Goal: Task Accomplishment & Management: Use online tool/utility

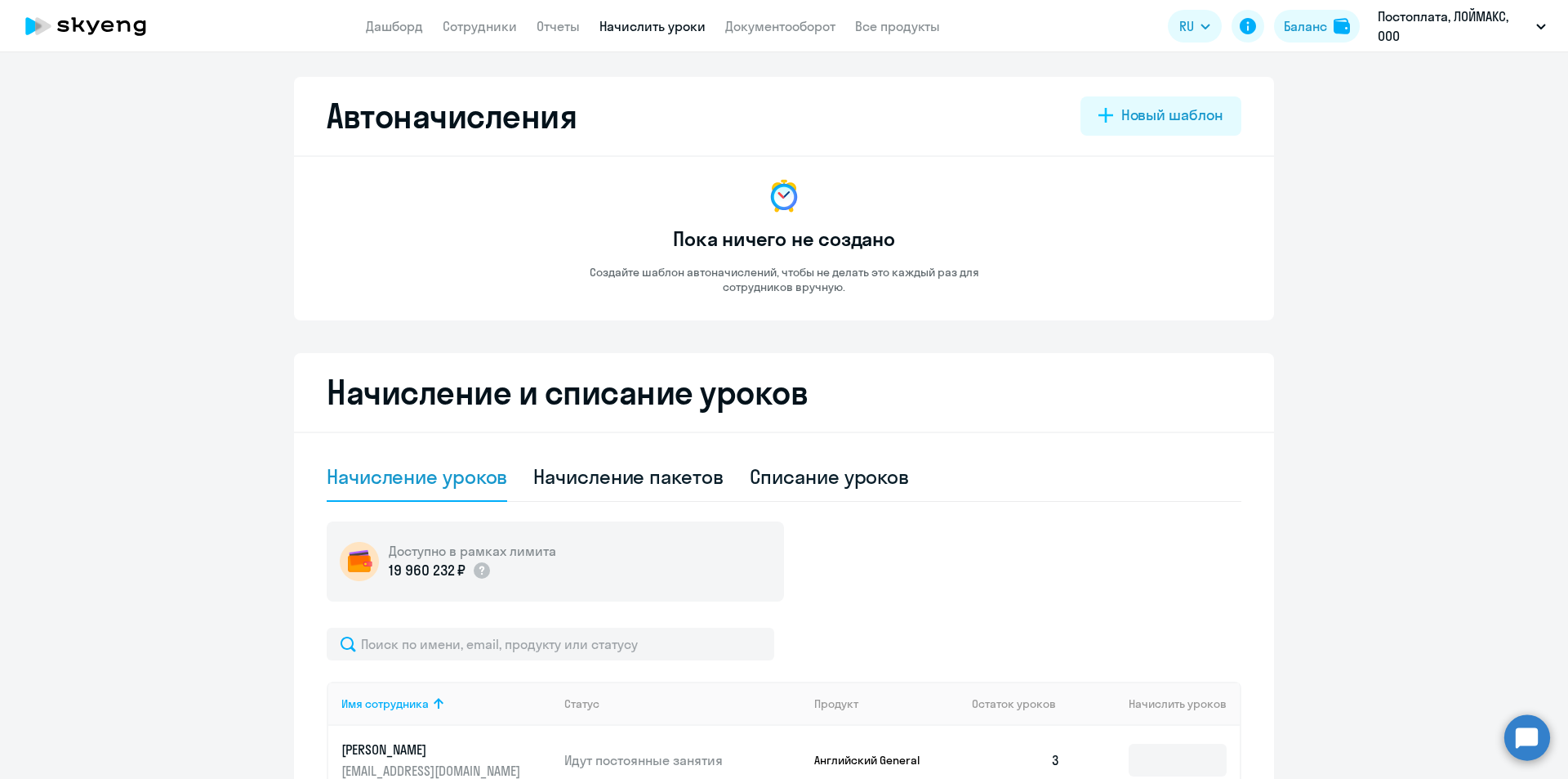
select select "10"
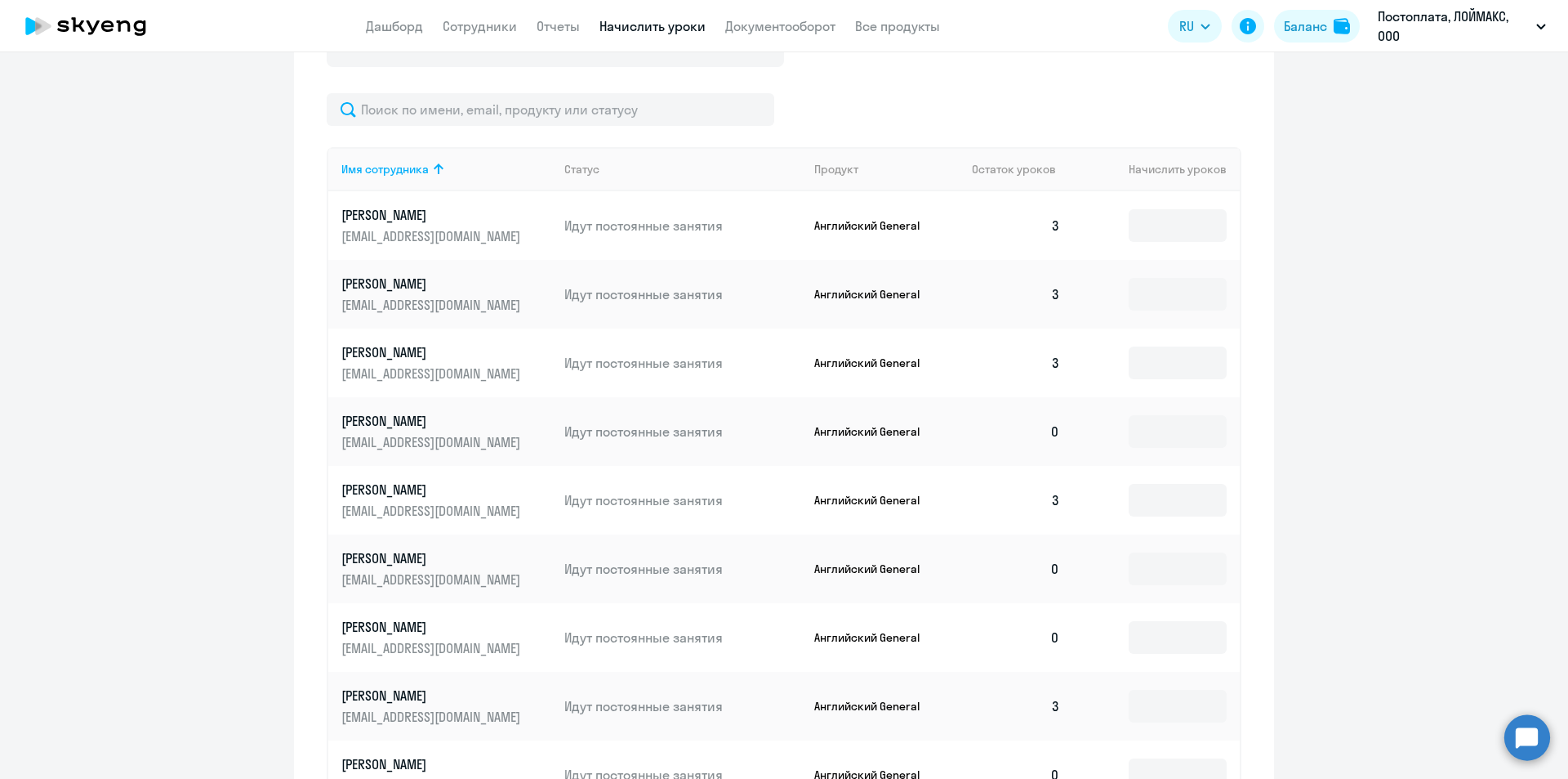
scroll to position [613, 0]
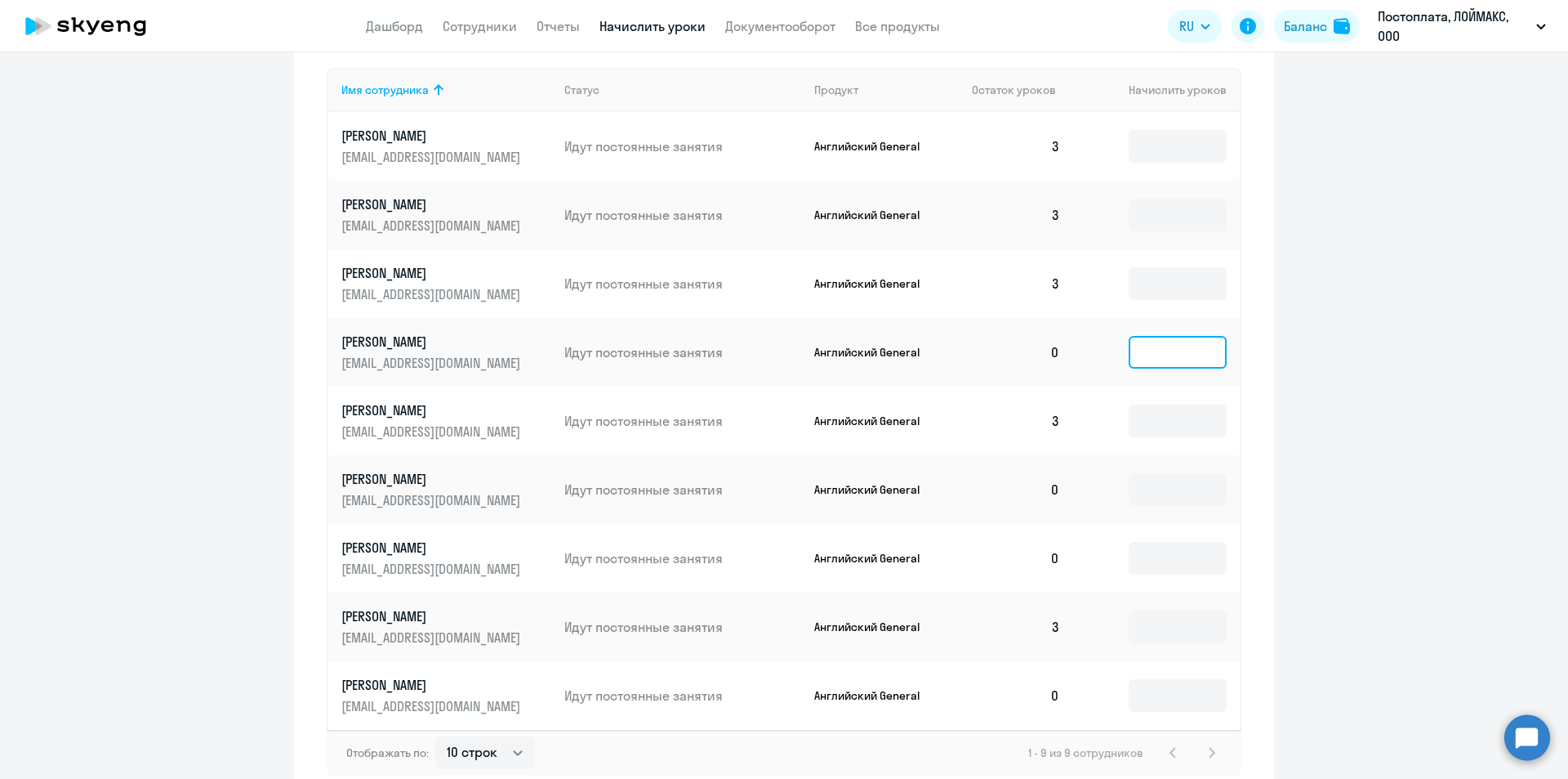
click at [1169, 359] on input at bounding box center [1178, 352] width 98 height 33
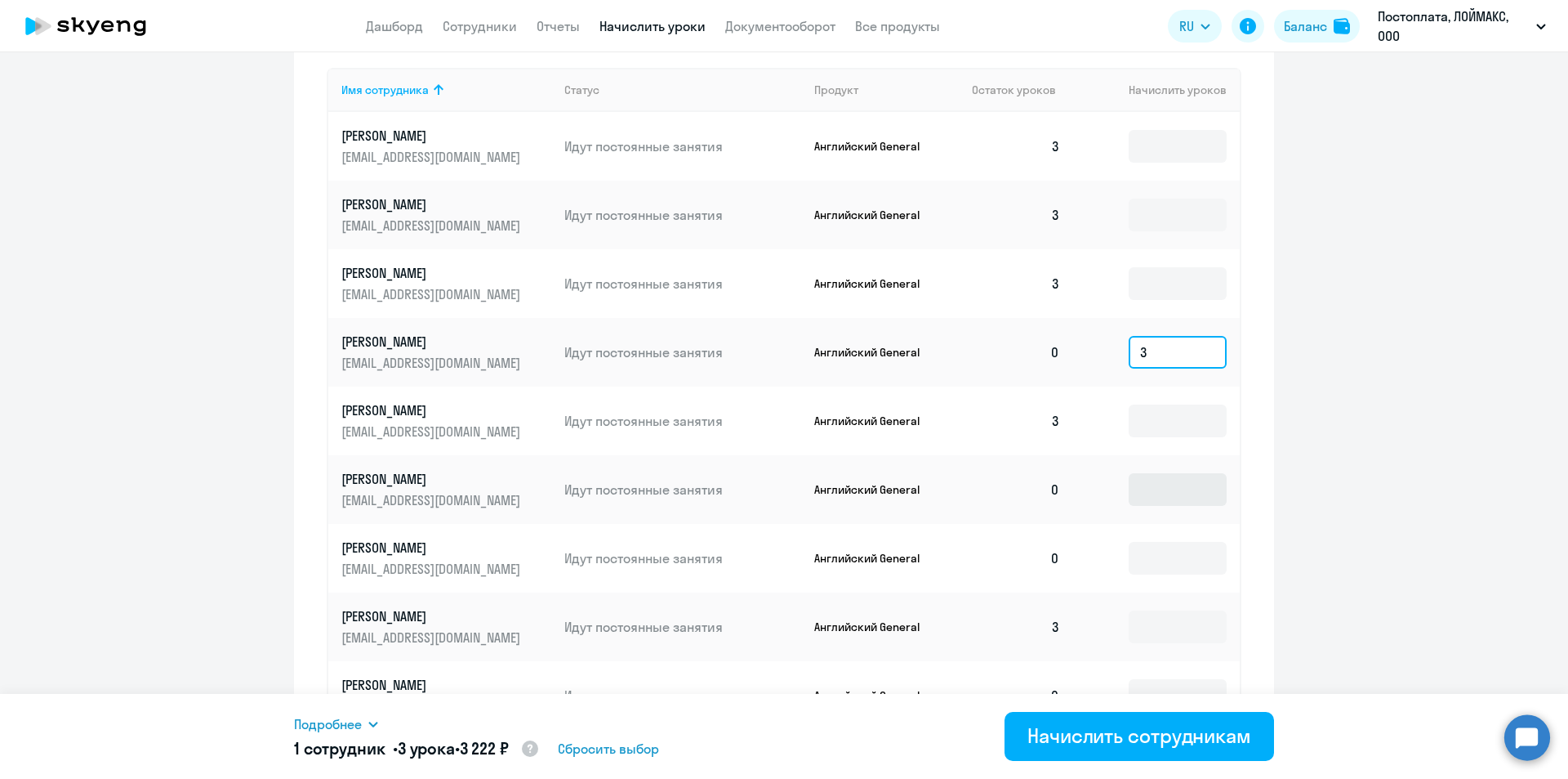
type input "3"
click at [1177, 481] on input at bounding box center [1178, 489] width 98 height 33
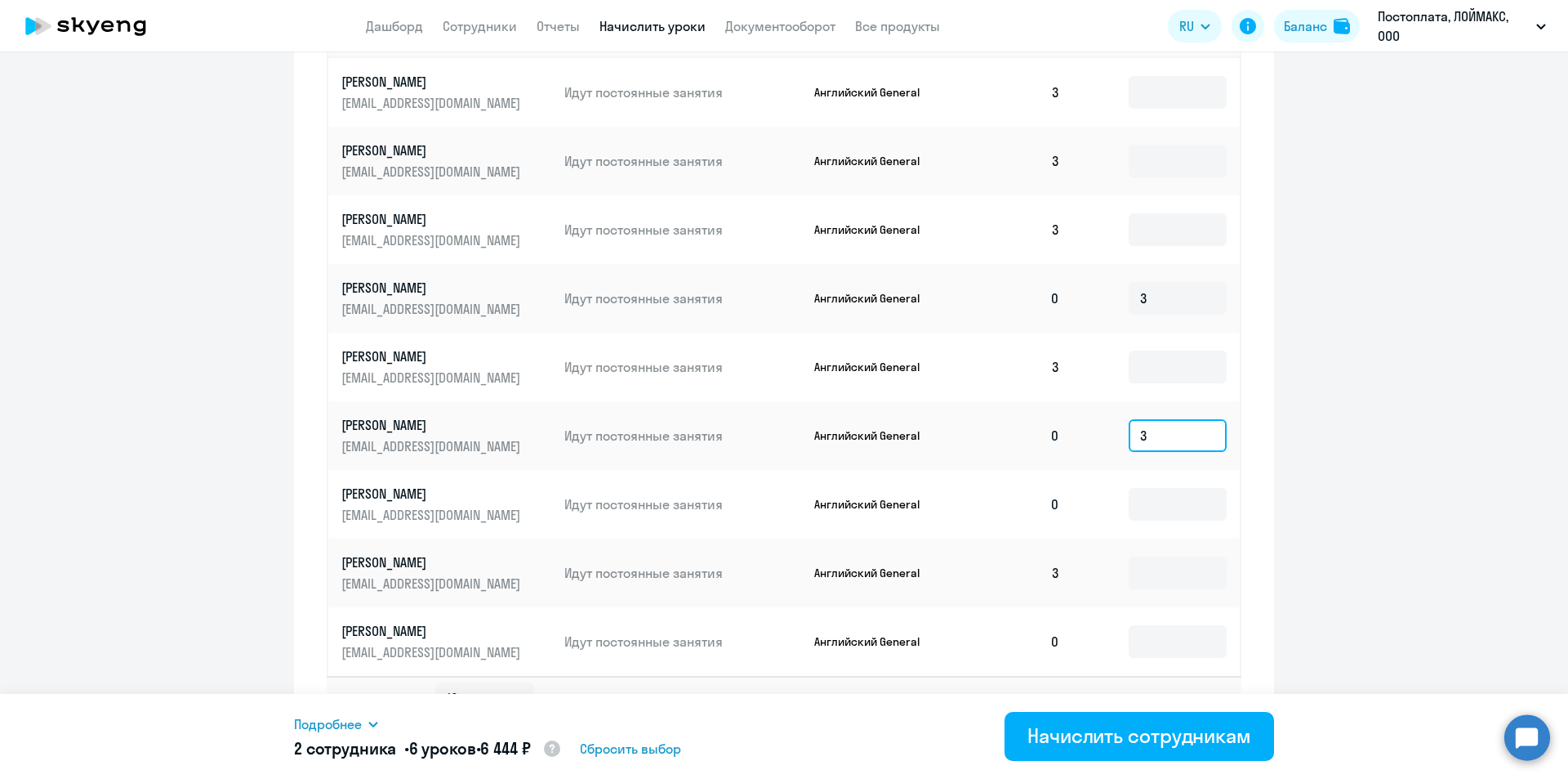
scroll to position [702, 0]
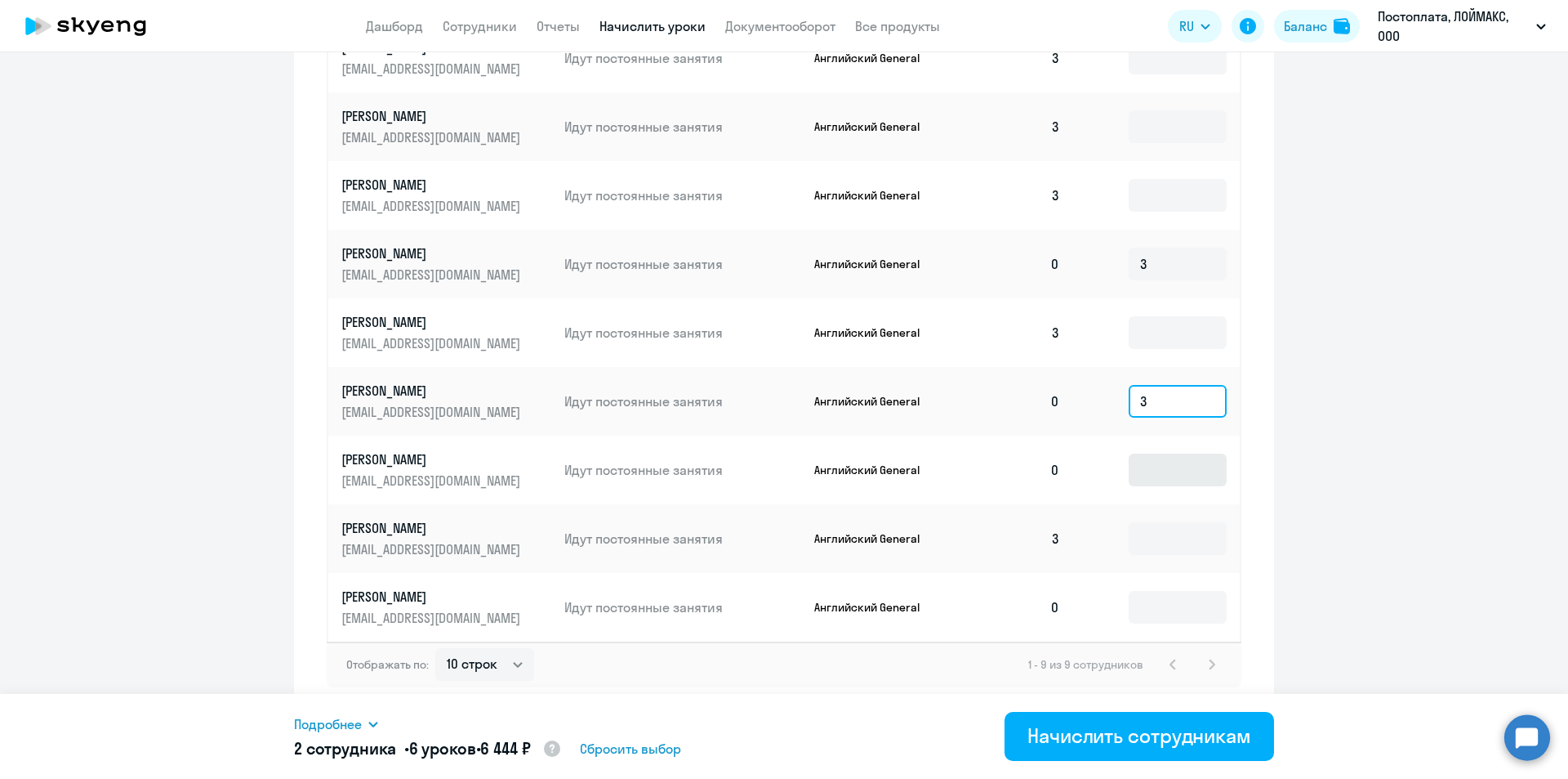
type input "3"
click at [1161, 466] on input at bounding box center [1178, 470] width 98 height 33
type input "3"
click at [1165, 614] on input at bounding box center [1178, 606] width 98 height 33
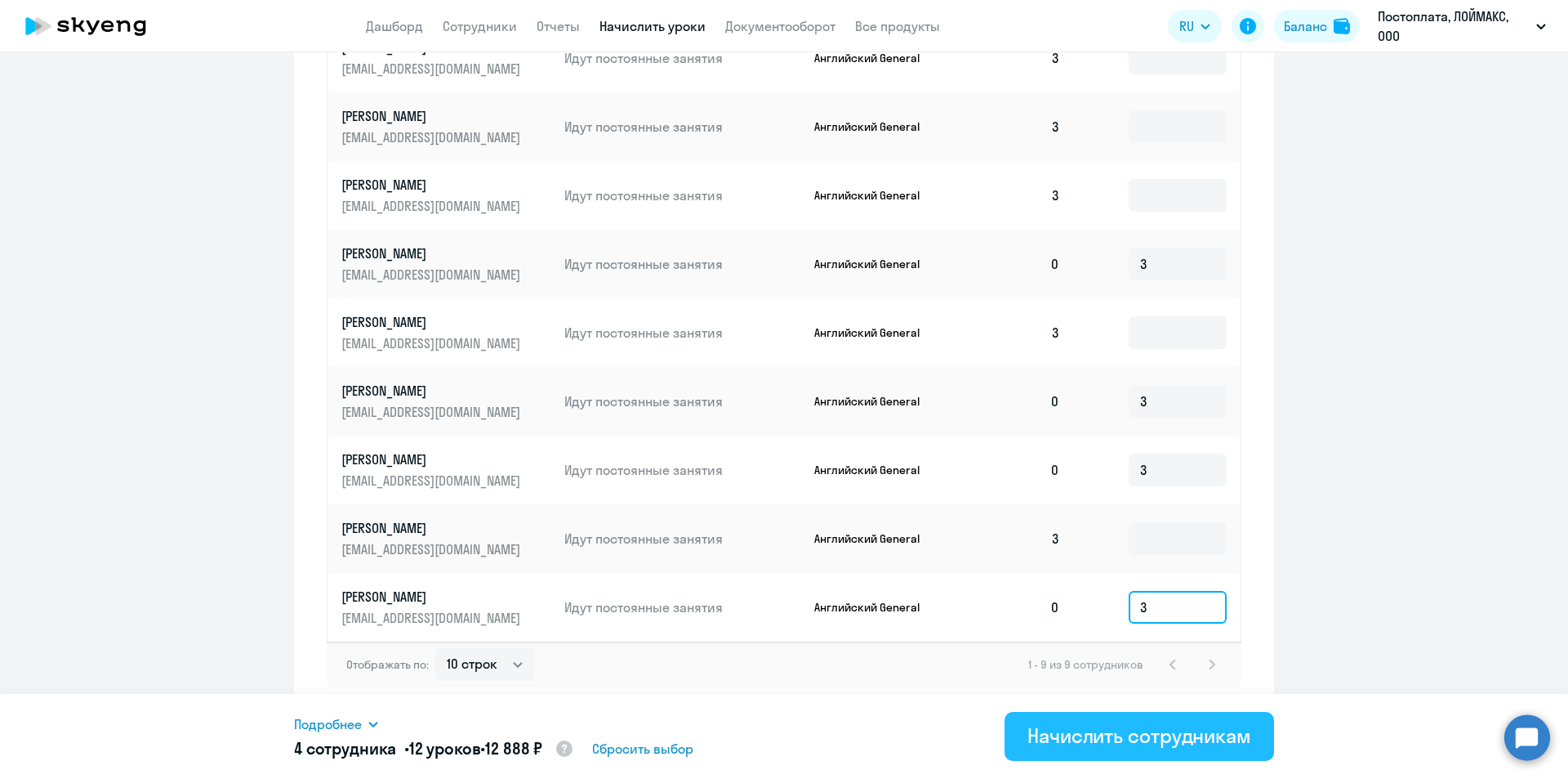
type input "3"
click at [1152, 735] on div "Начислить сотрудникам" at bounding box center [1140, 736] width 224 height 26
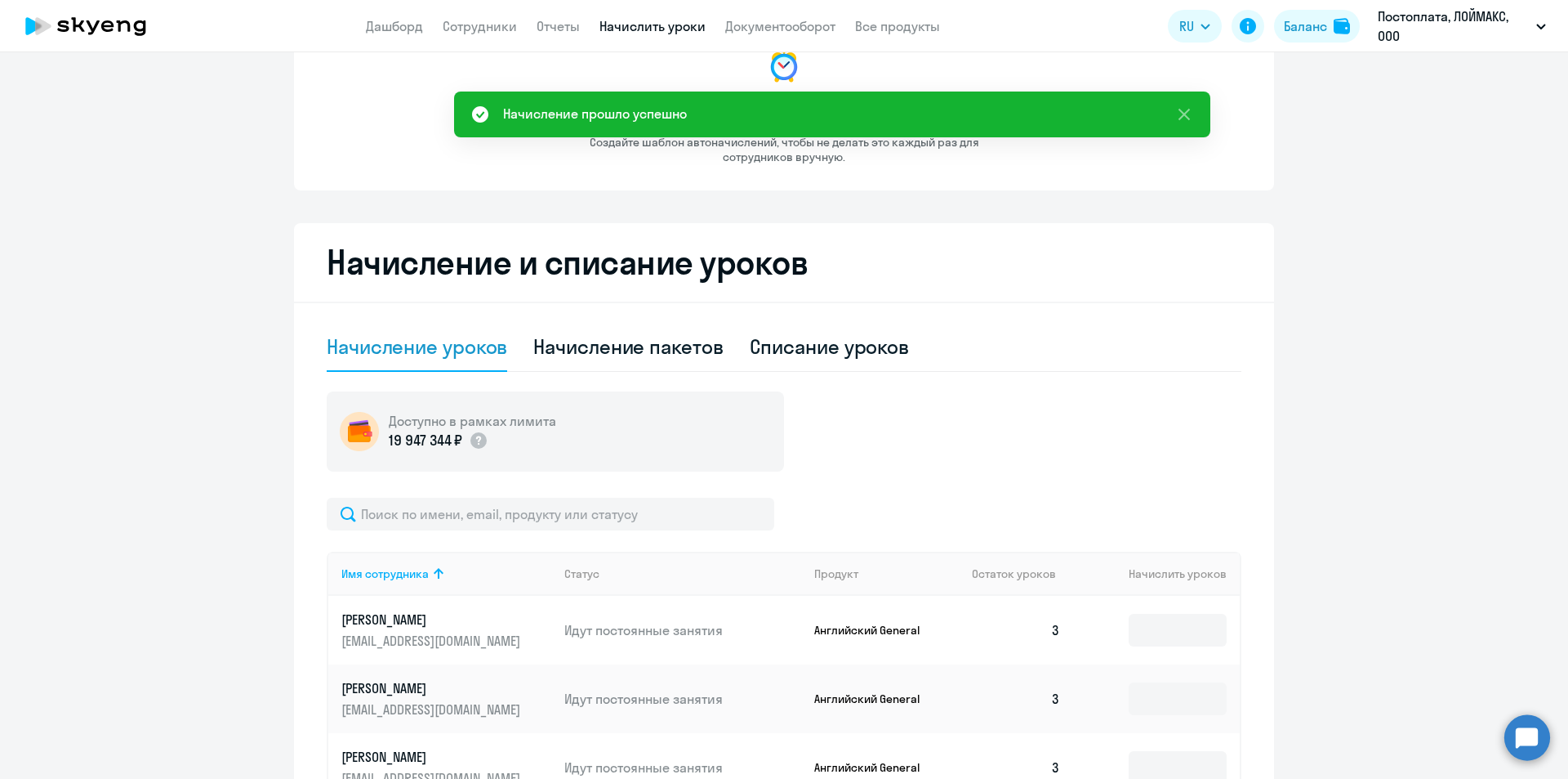
scroll to position [0, 0]
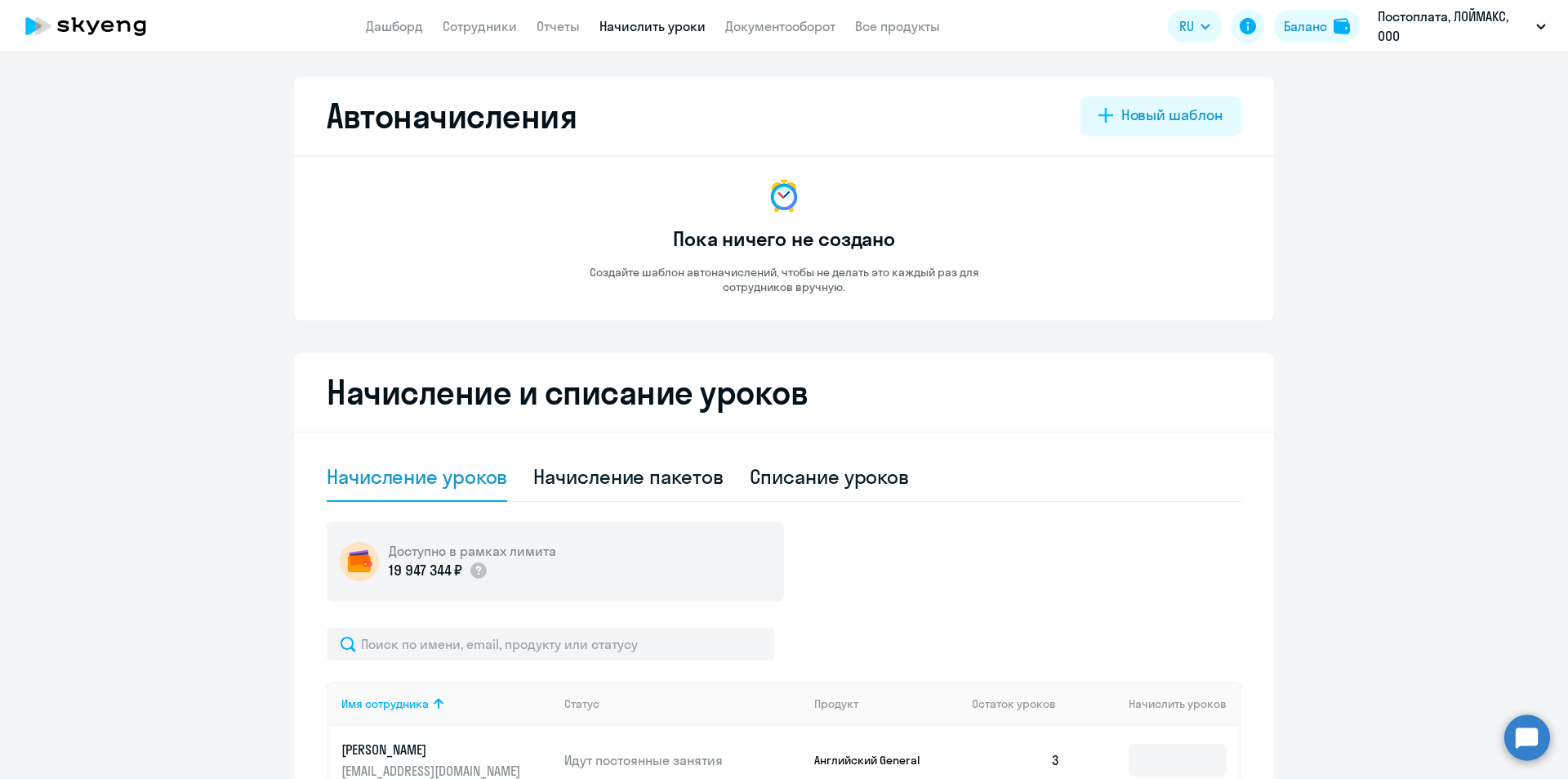
click at [475, 16] on app-header "Дашборд Сотрудники Отчеты Начислить уроки Документооборот Все продукты Дашборд …" at bounding box center [784, 26] width 1568 height 52
click at [474, 26] on link "Сотрудники" at bounding box center [480, 26] width 74 height 17
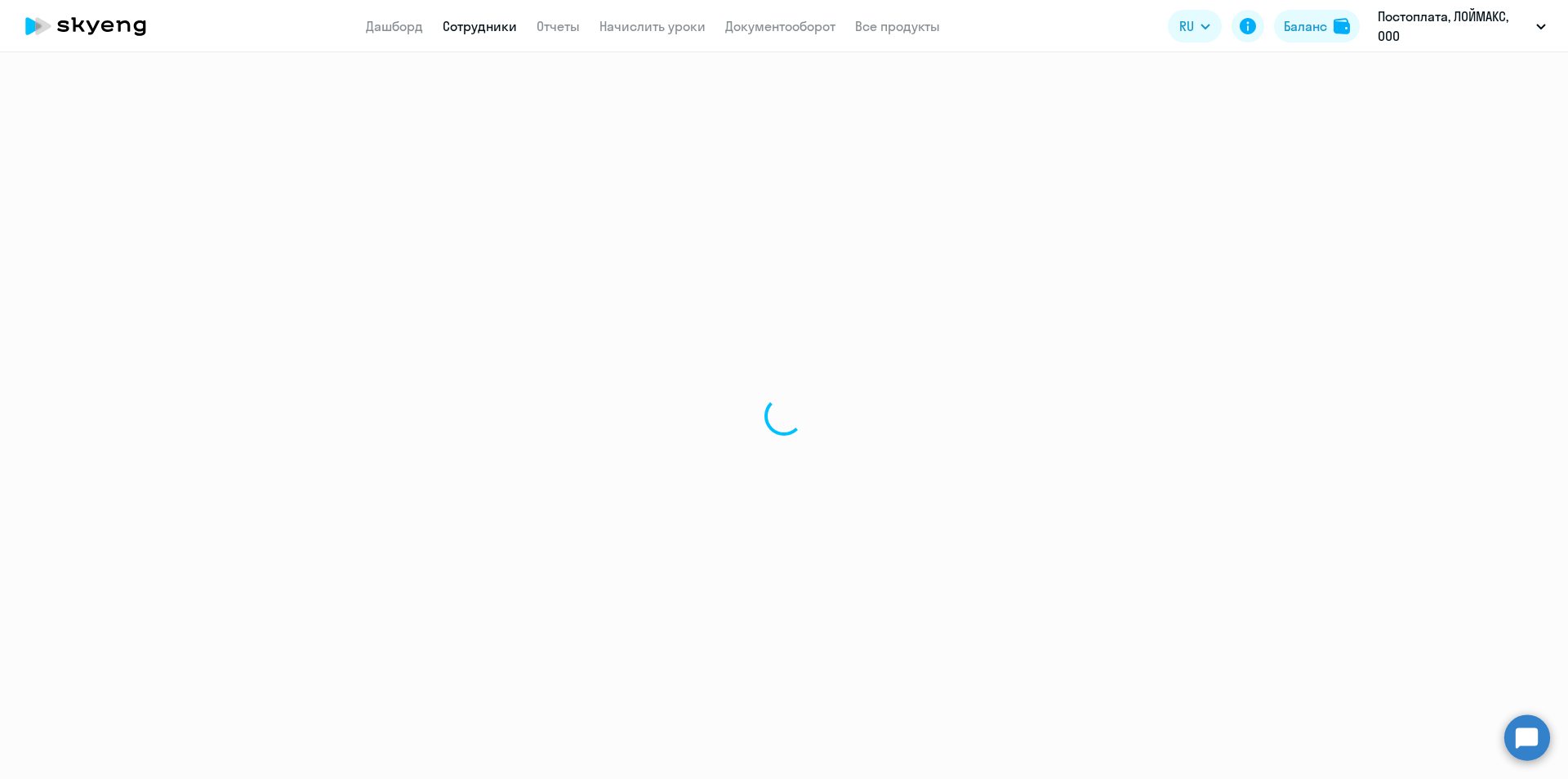
select select "30"
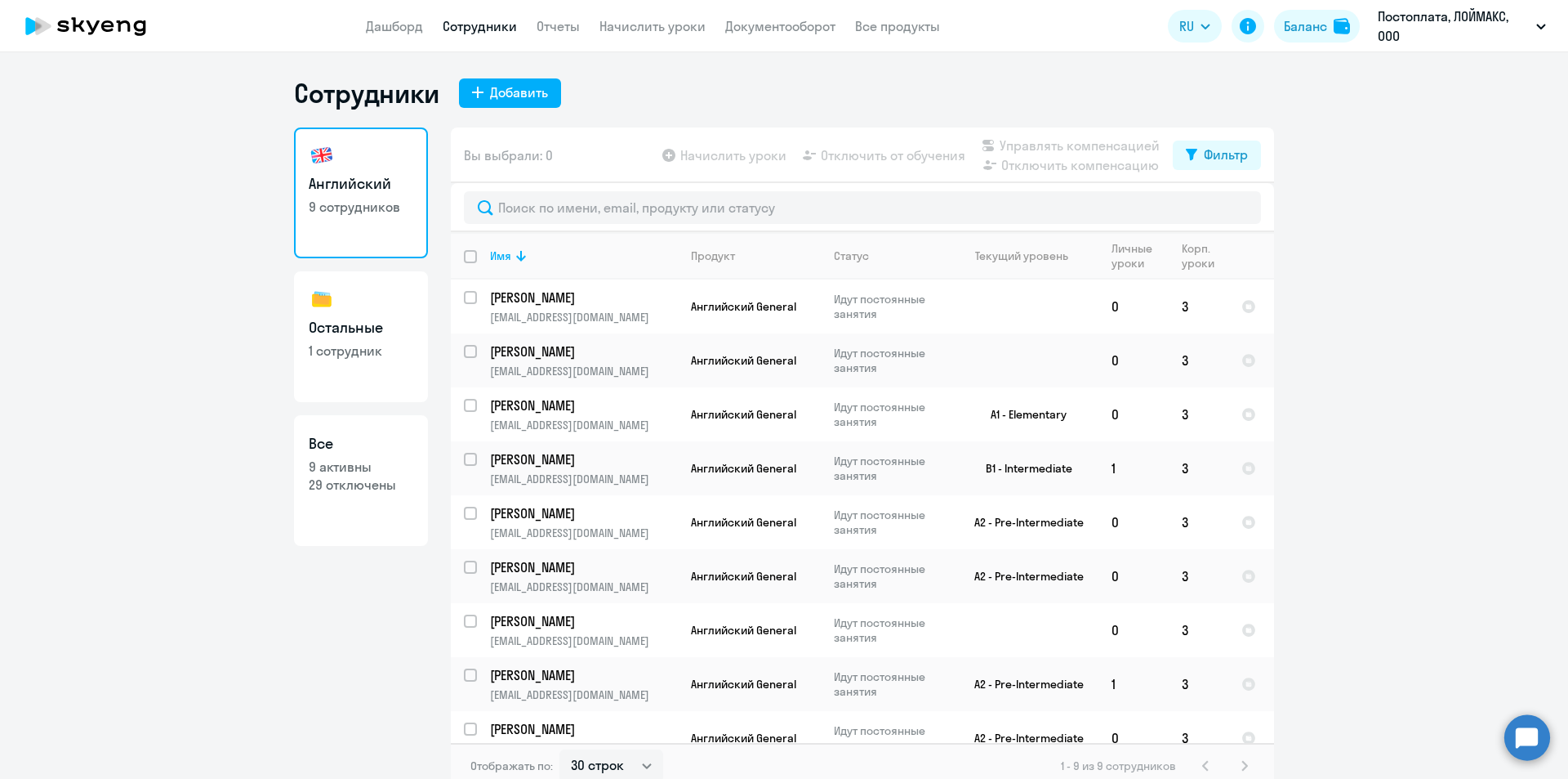
scroll to position [22, 0]
